Goal: Information Seeking & Learning: Find specific fact

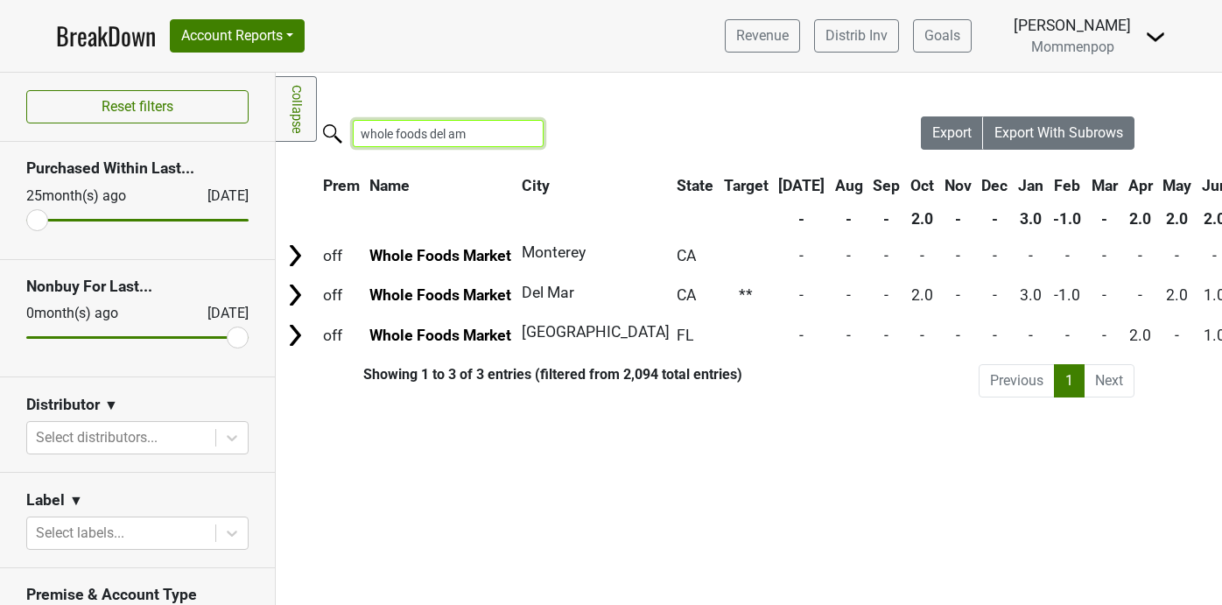
click at [512, 124] on input "whole foods del am" at bounding box center [448, 133] width 191 height 27
click at [483, 134] on input "whole foods del am" at bounding box center [448, 133] width 191 height 27
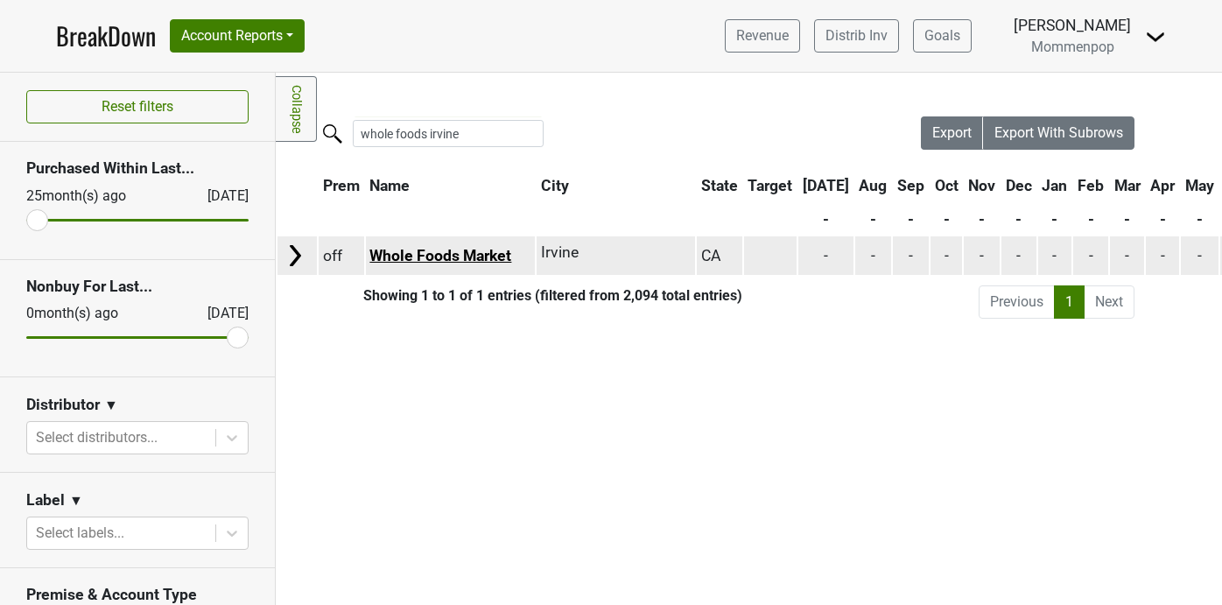
click at [434, 251] on link "Whole Foods Market" at bounding box center [440, 256] width 142 height 18
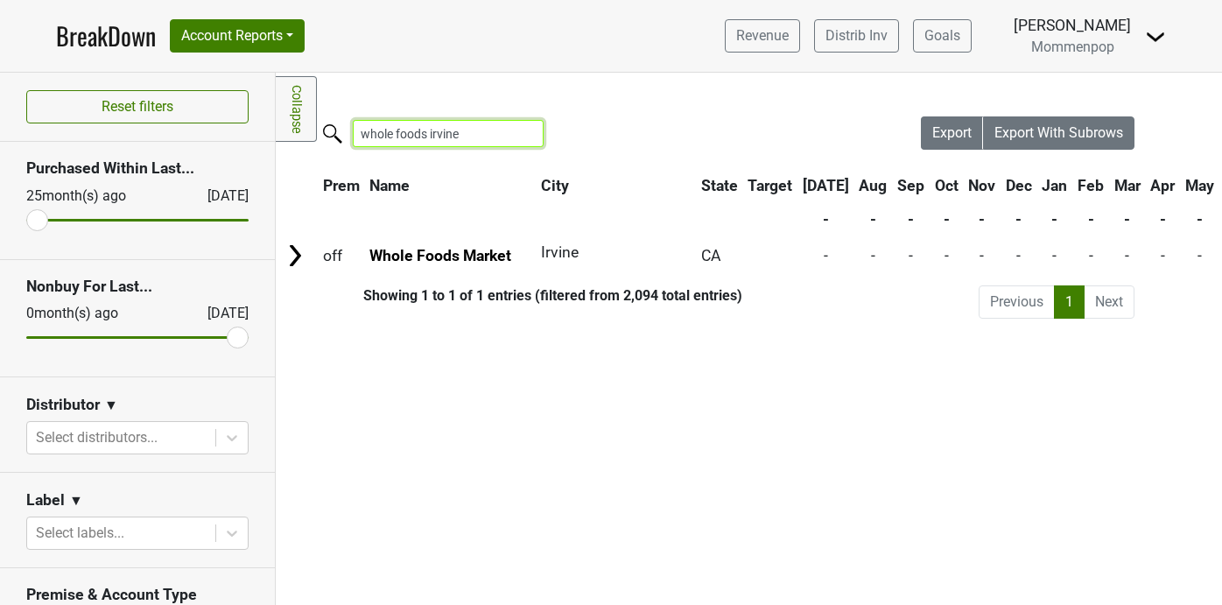
click at [465, 137] on input "whole foods irvine" at bounding box center [448, 133] width 191 height 27
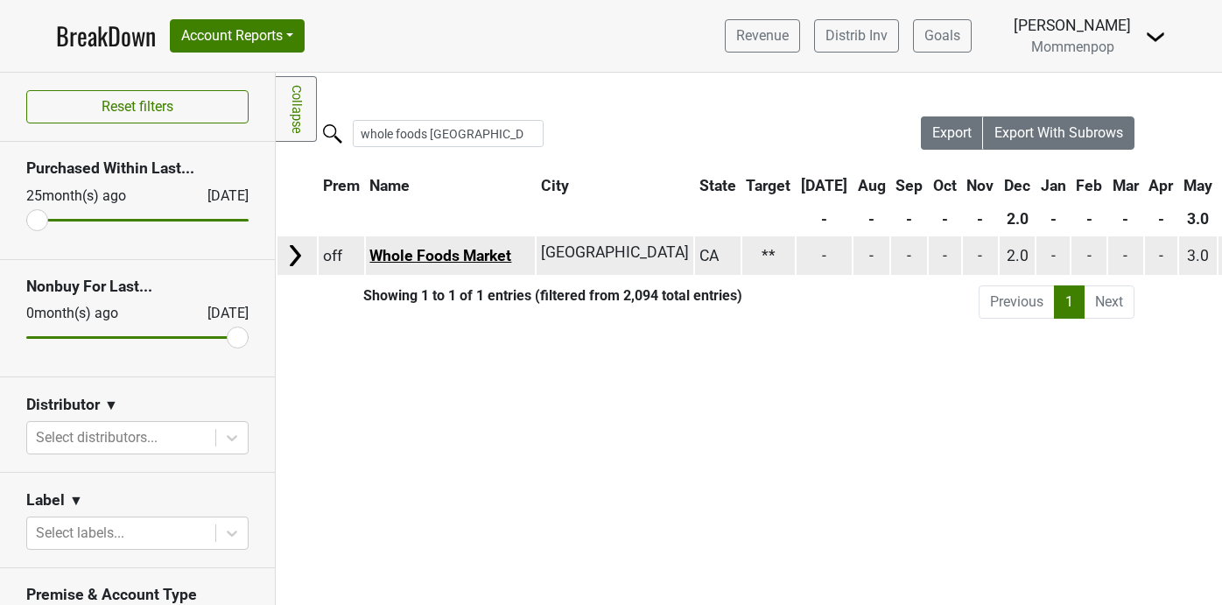
click at [442, 254] on link "Whole Foods Market" at bounding box center [440, 256] width 142 height 18
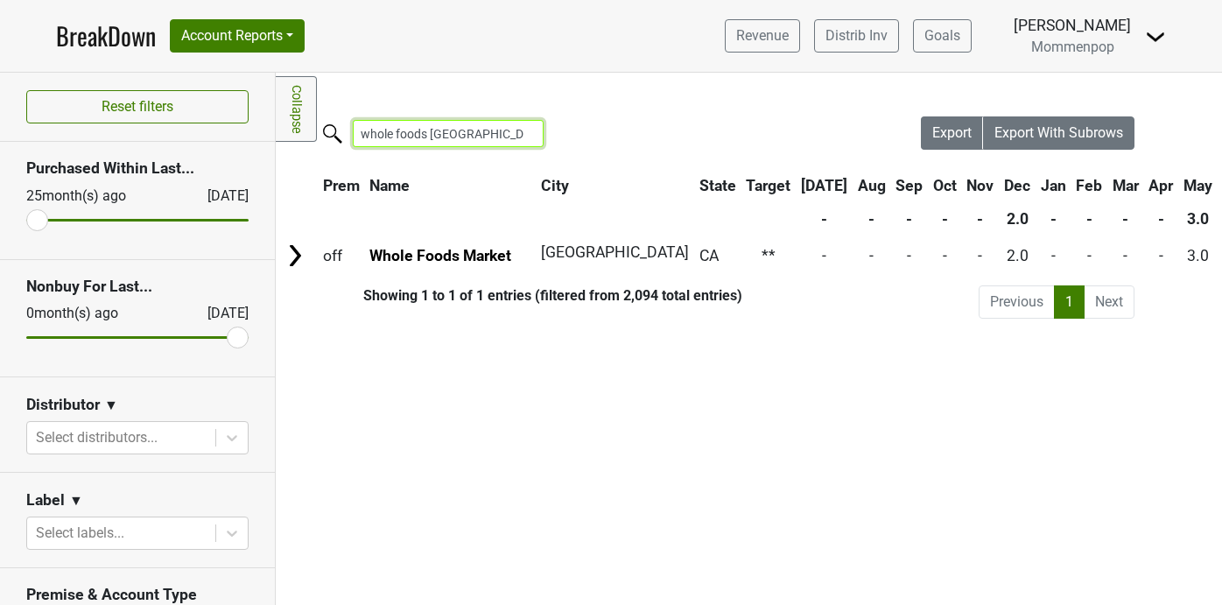
click at [492, 135] on input "whole foods [GEOGRAPHIC_DATA]" at bounding box center [448, 133] width 191 height 27
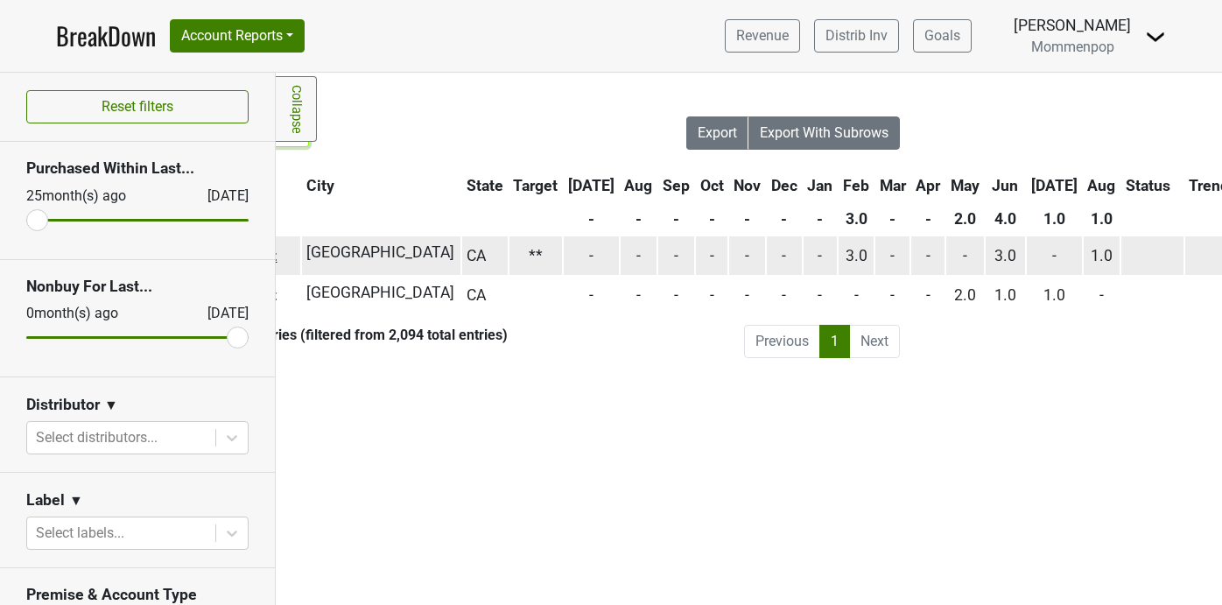
scroll to position [0, 256]
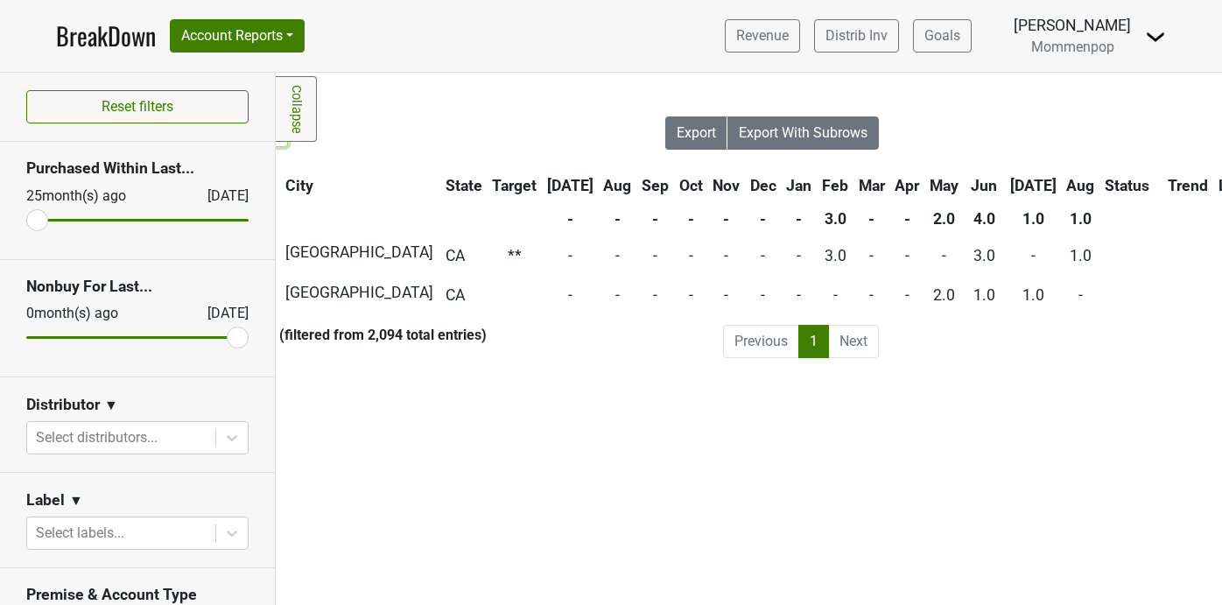
type input "whole foods hun"
click at [1043, 186] on th "Jul" at bounding box center [1032, 186] width 55 height 32
click at [1043, 183] on th "Jul" at bounding box center [1032, 186] width 55 height 32
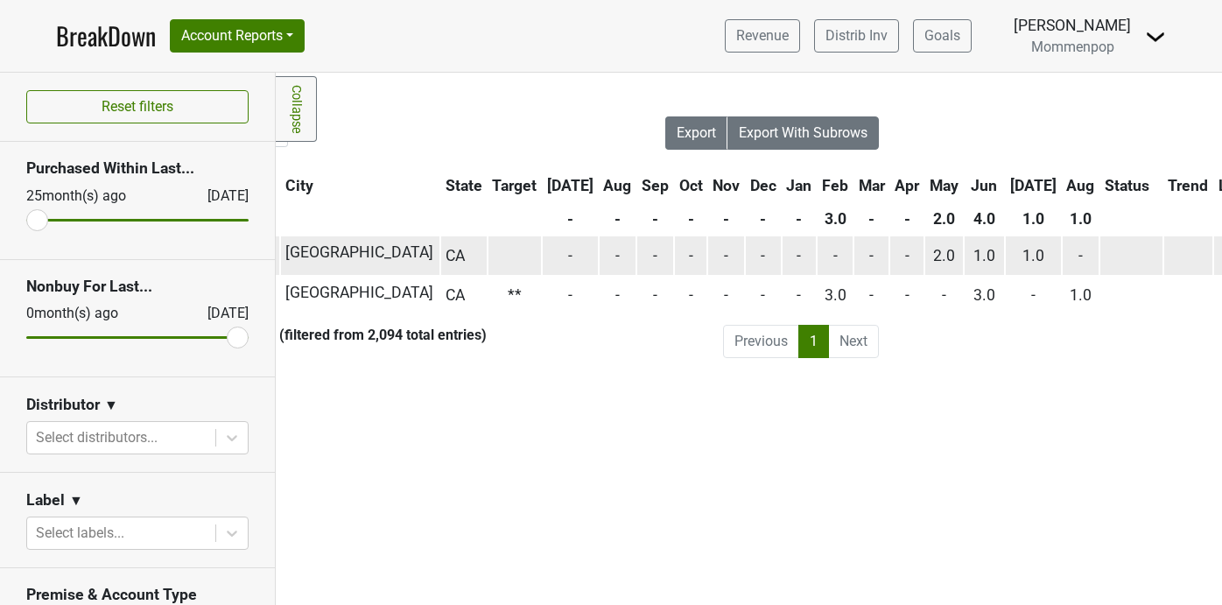
scroll to position [0, 25]
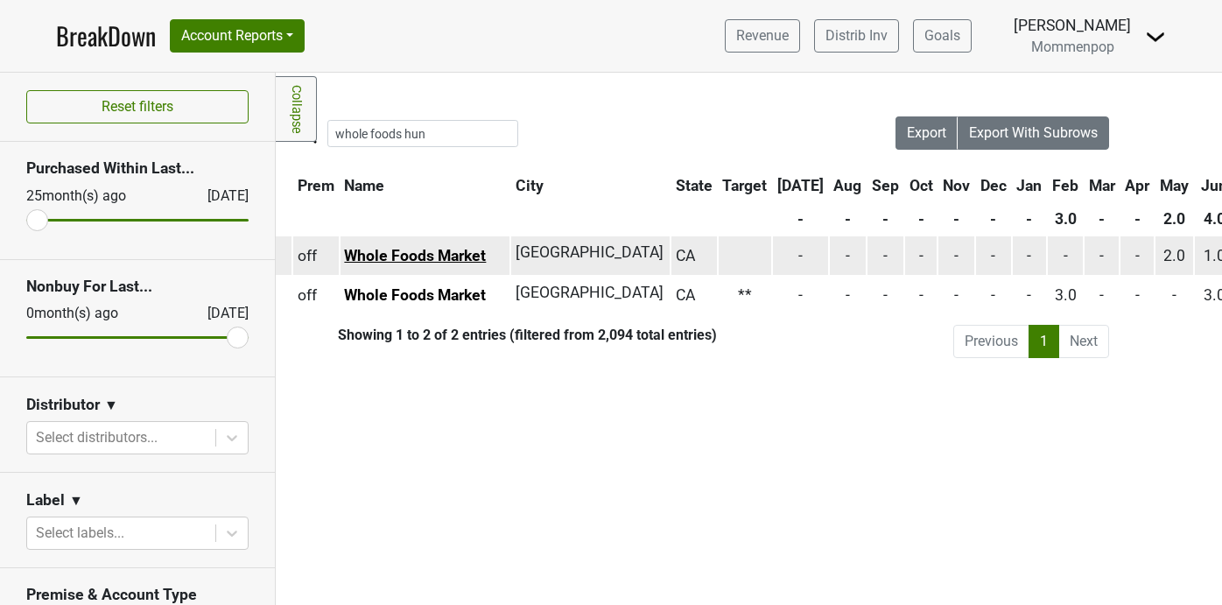
click at [425, 254] on link "Whole Foods Market" at bounding box center [415, 256] width 142 height 18
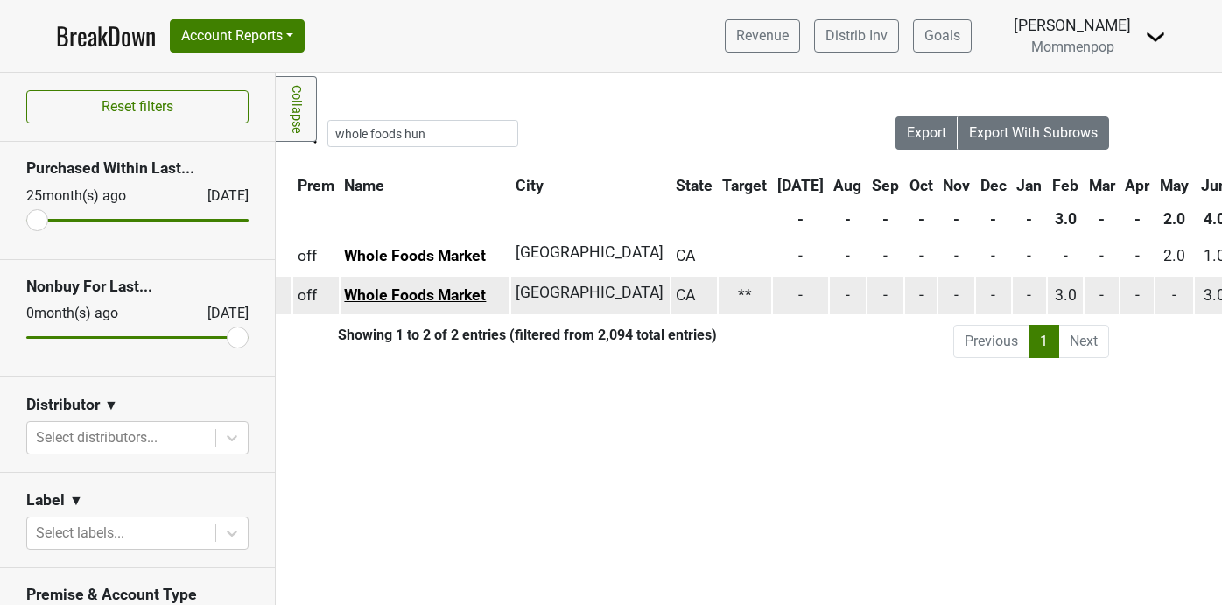
click at [456, 295] on link "Whole Foods Market" at bounding box center [415, 295] width 142 height 18
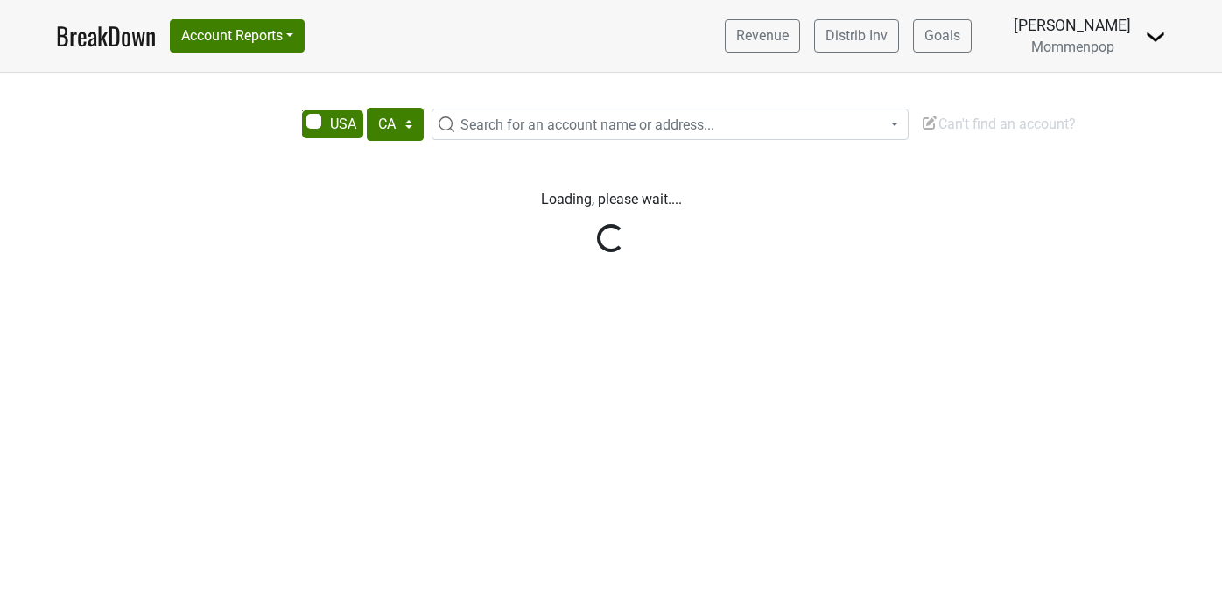
select select "CA"
